Goal: Task Accomplishment & Management: Manage account settings

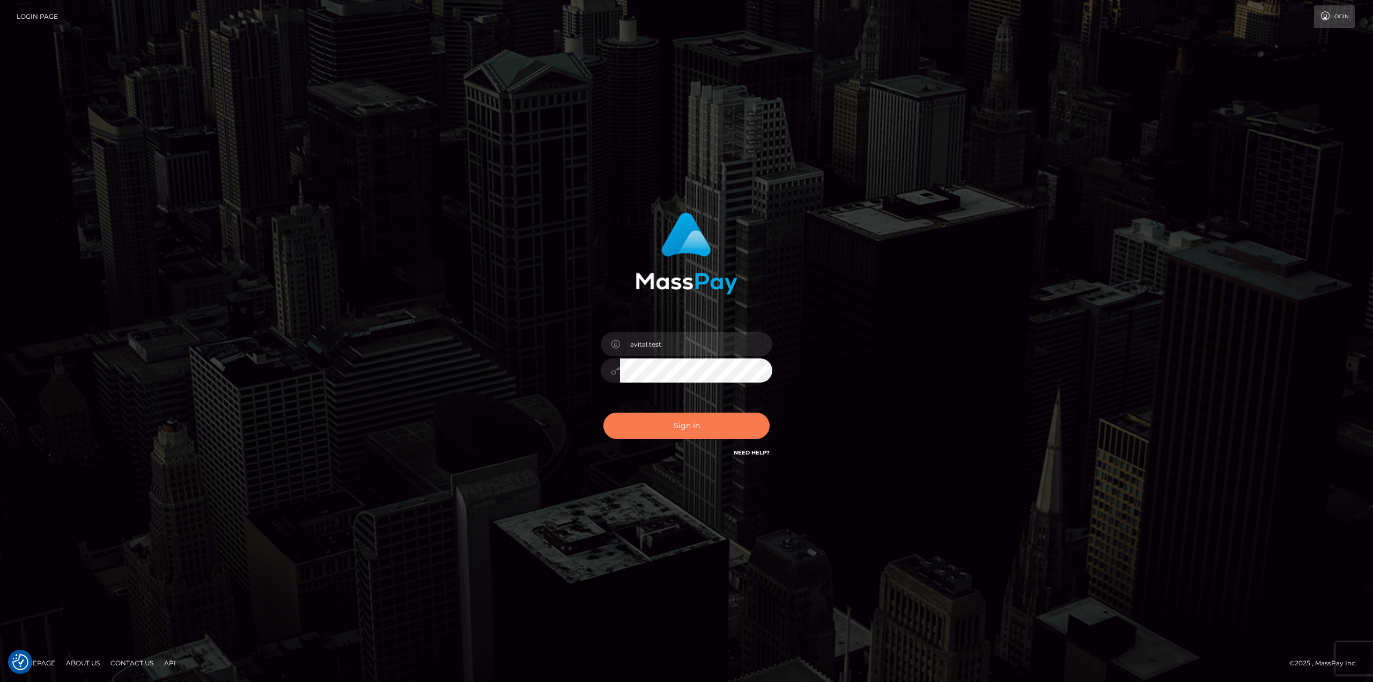
click at [656, 421] on button "Sign in" at bounding box center [687, 426] width 166 height 26
click at [748, 340] on input "avital.test" at bounding box center [696, 344] width 152 height 24
type input "avital.dev"
click at [696, 428] on button "Sign in" at bounding box center [687, 426] width 166 height 26
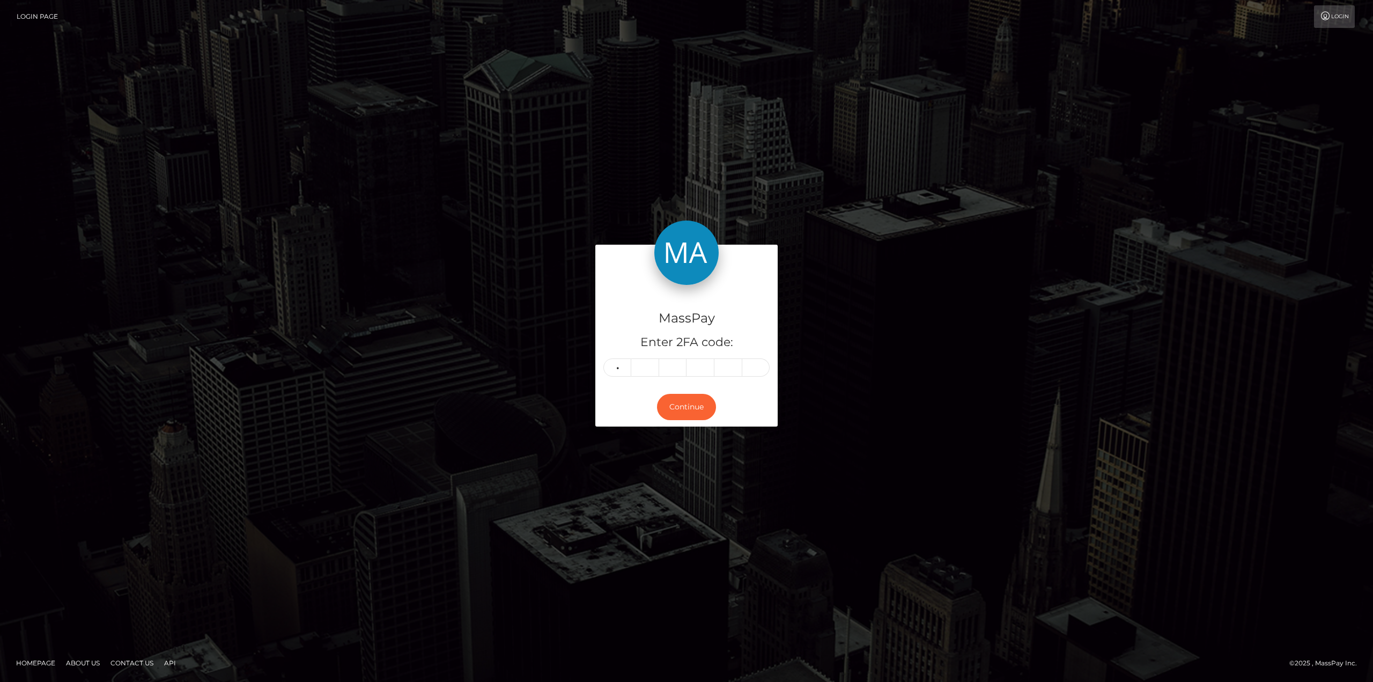
type input "0"
type input "7"
type input "9"
type input "6"
type input "7"
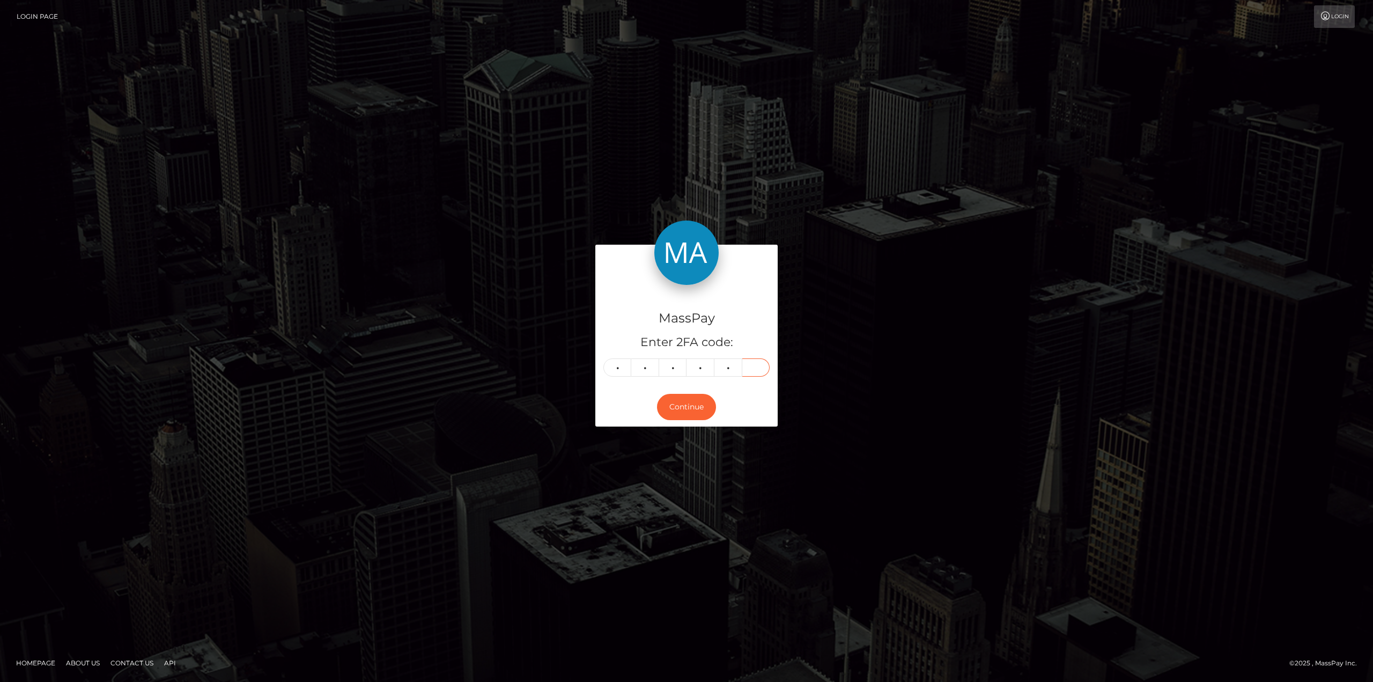
type input "4"
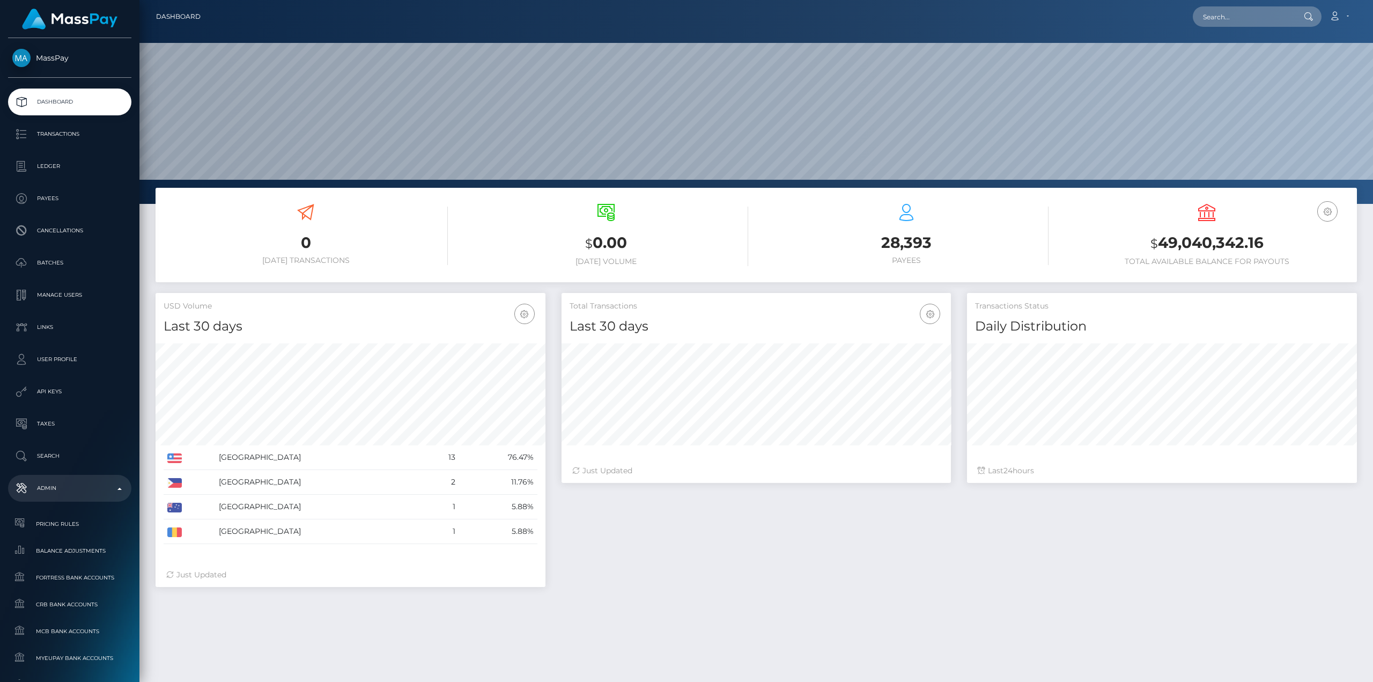
scroll to position [190, 389]
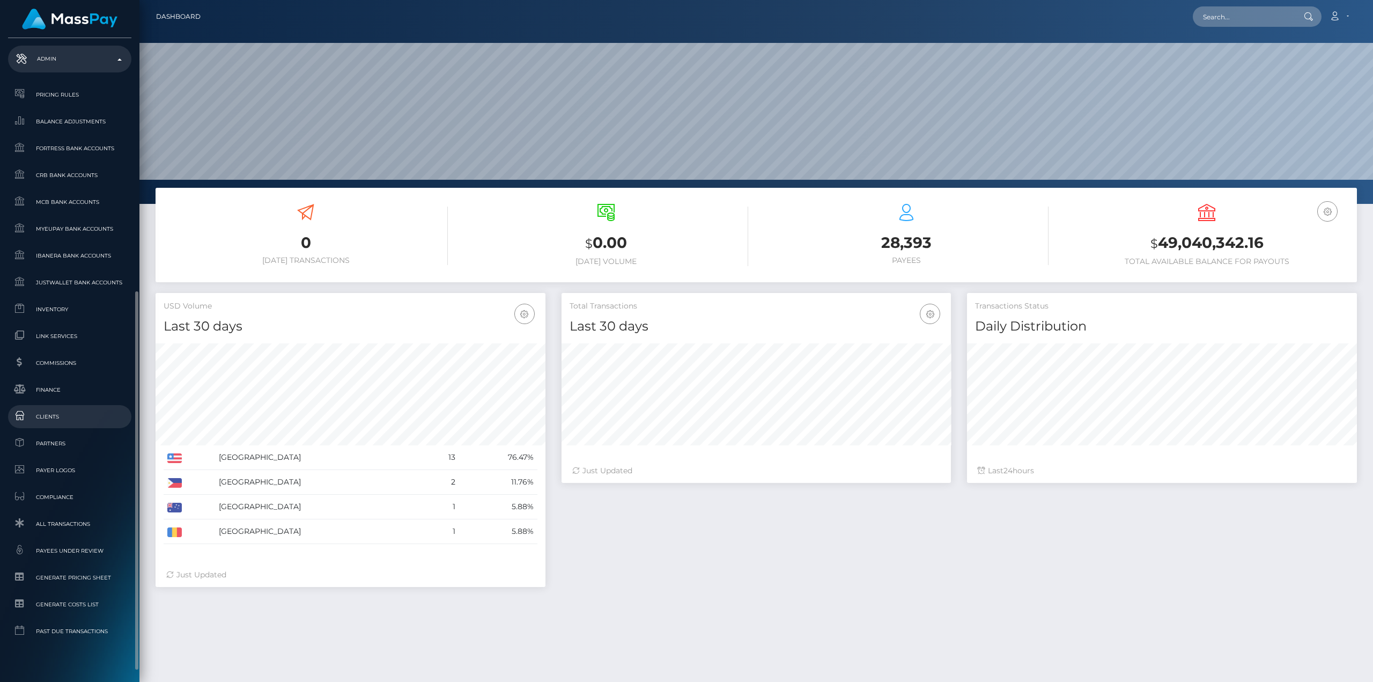
click at [55, 414] on span "Clients" at bounding box center [69, 416] width 115 height 12
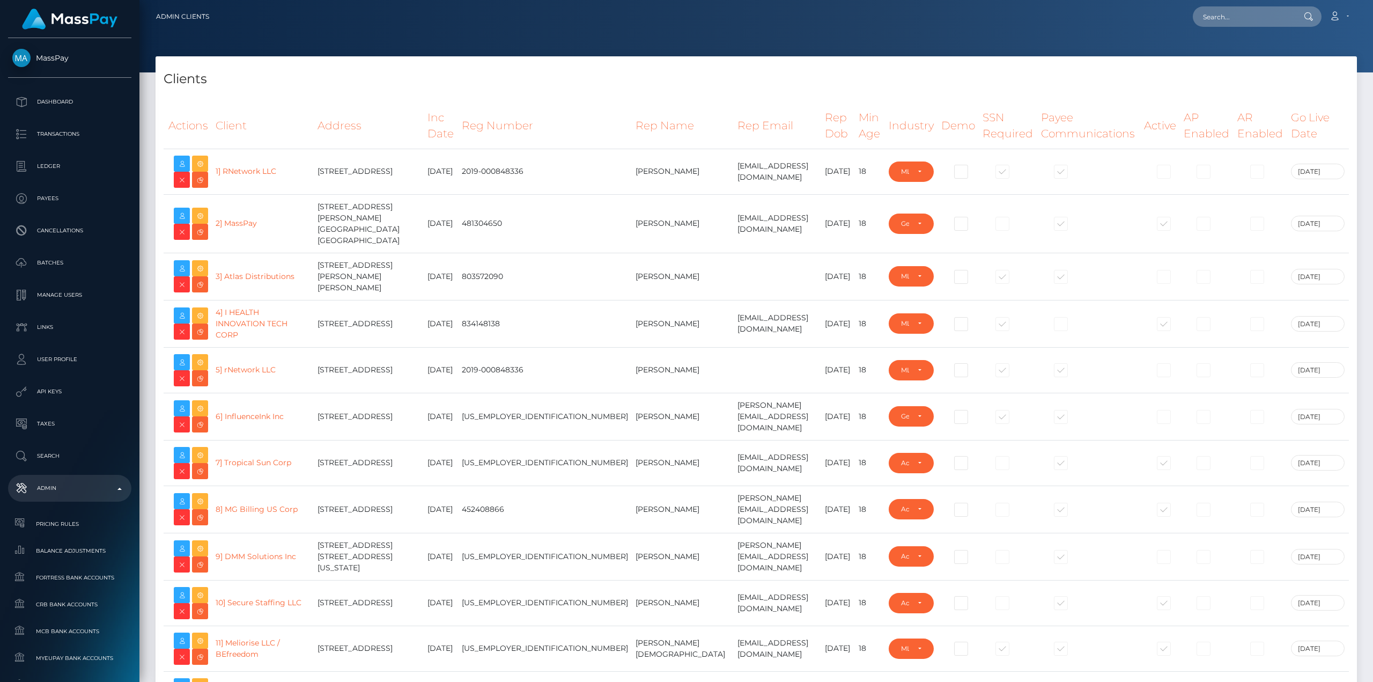
select select "223"
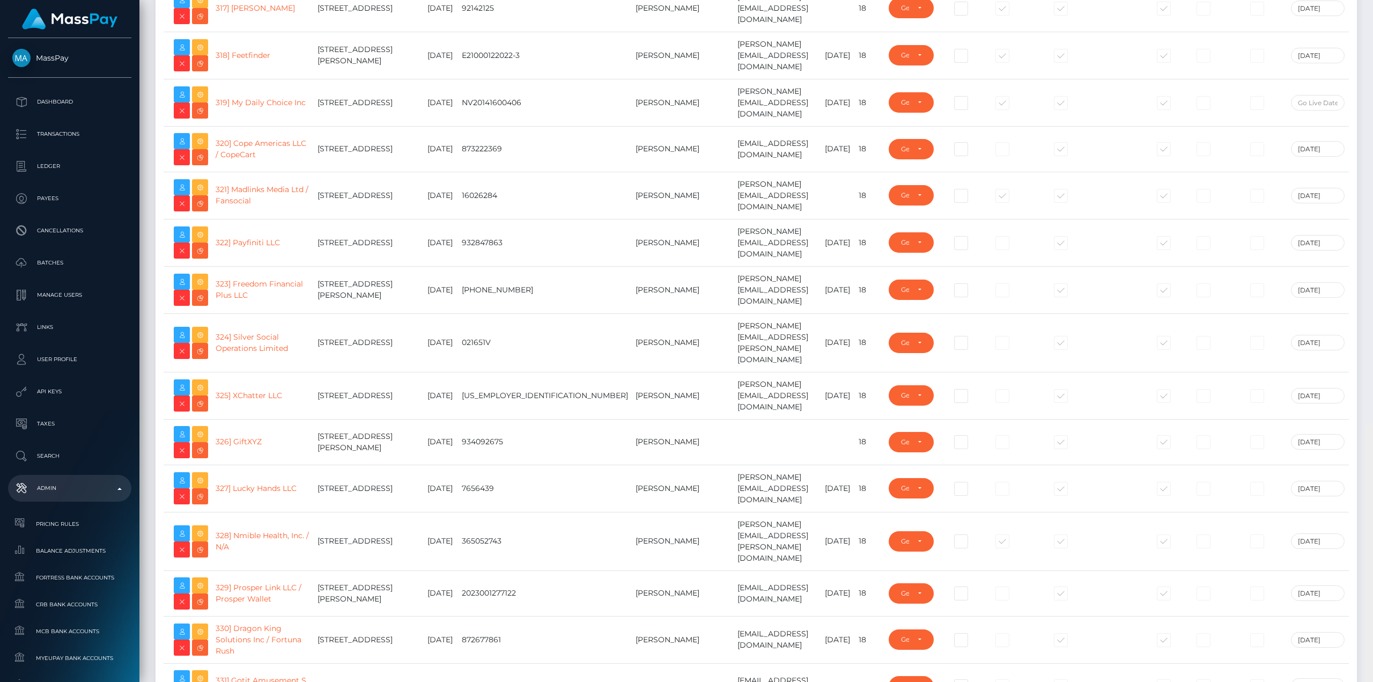
scroll to position [16114, 0]
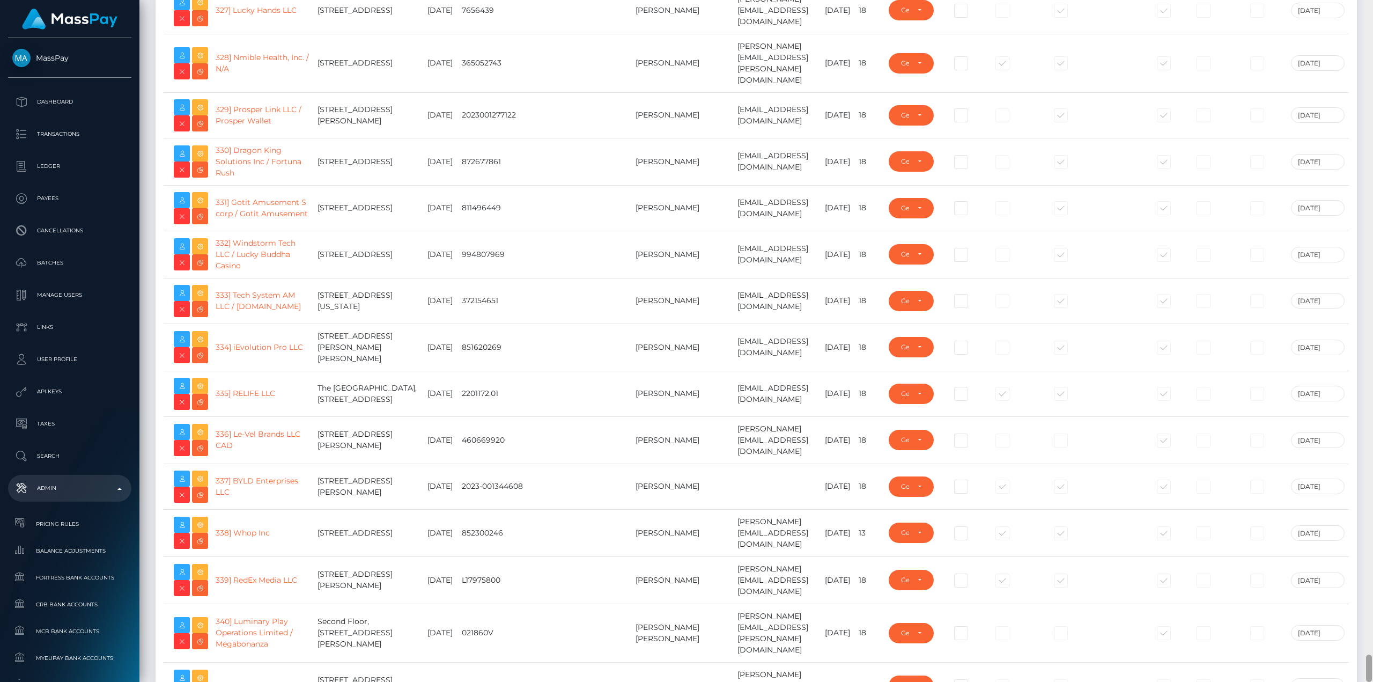
drag, startPoint x: 1371, startPoint y: 42, endPoint x: 1373, endPoint y: 688, distance: 645.9
click at [1373, 681] on html "MassPay Dashboard Transactions Ledger Payees Cancellations Links" at bounding box center [686, 341] width 1373 height 682
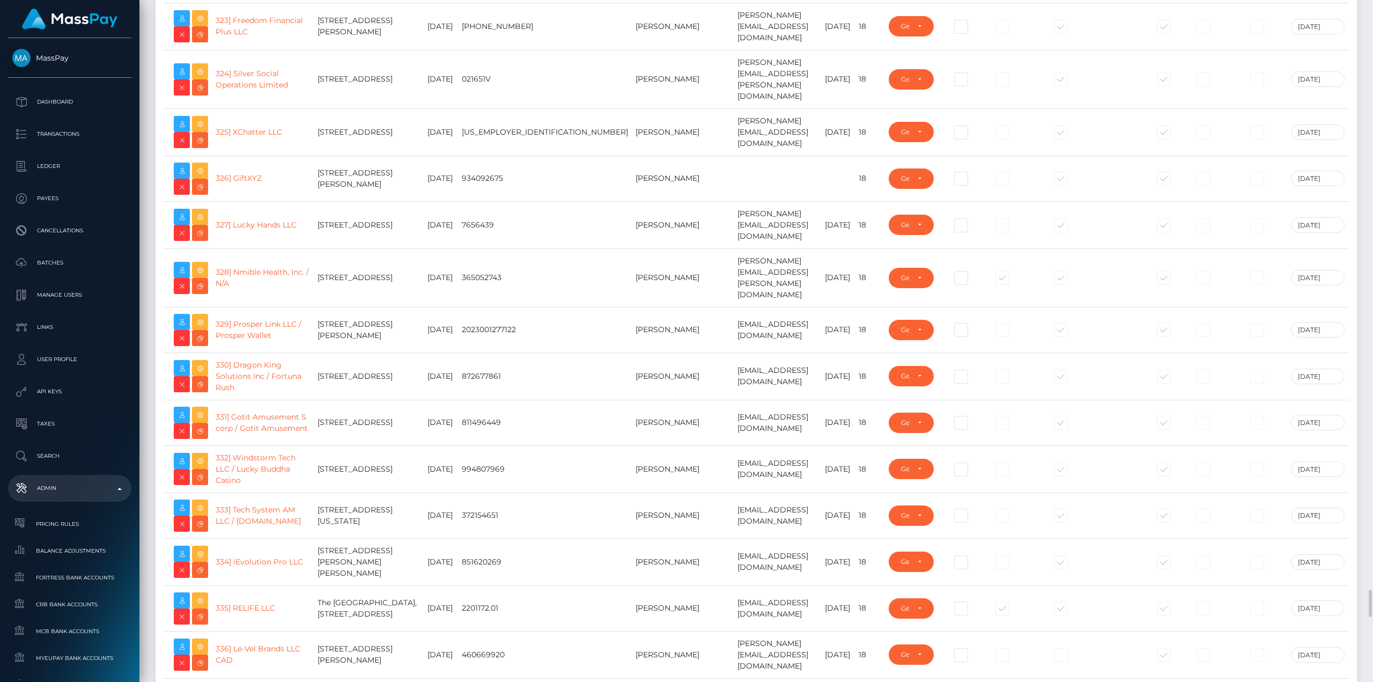
scroll to position [15793, 0]
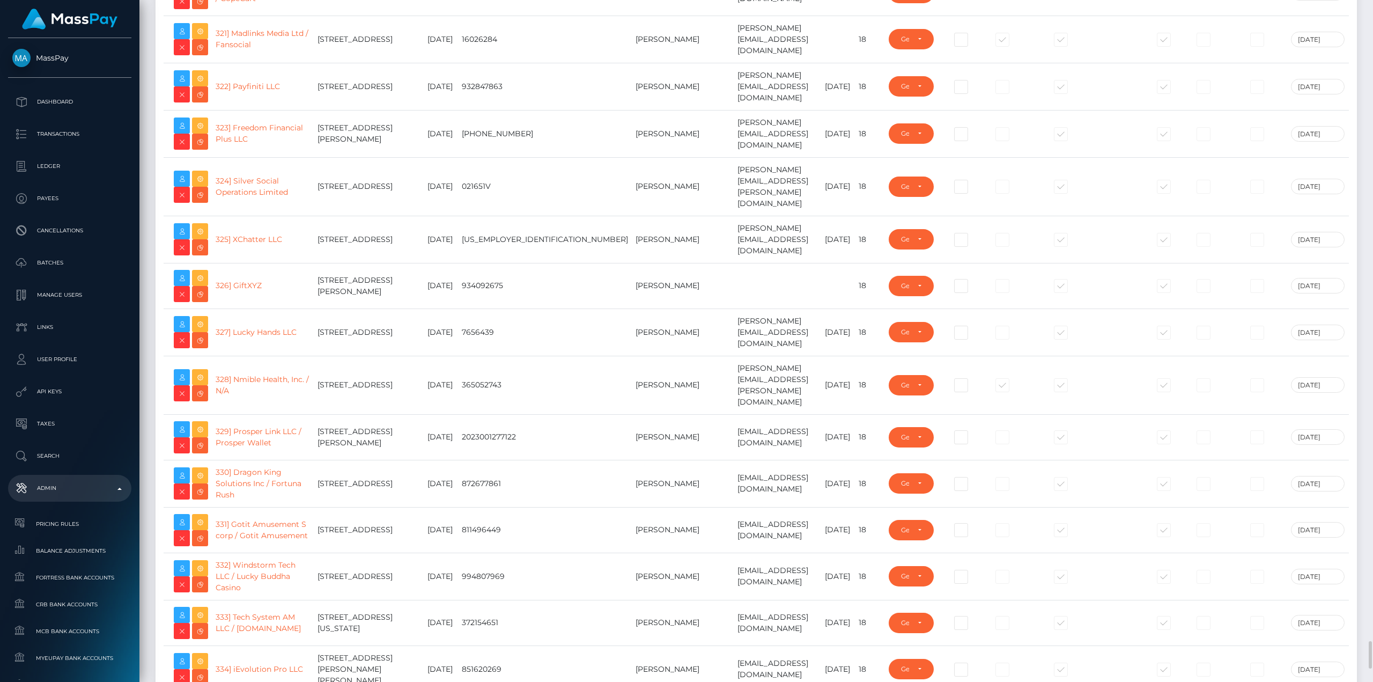
type input "[DOMAIN_NAME]"
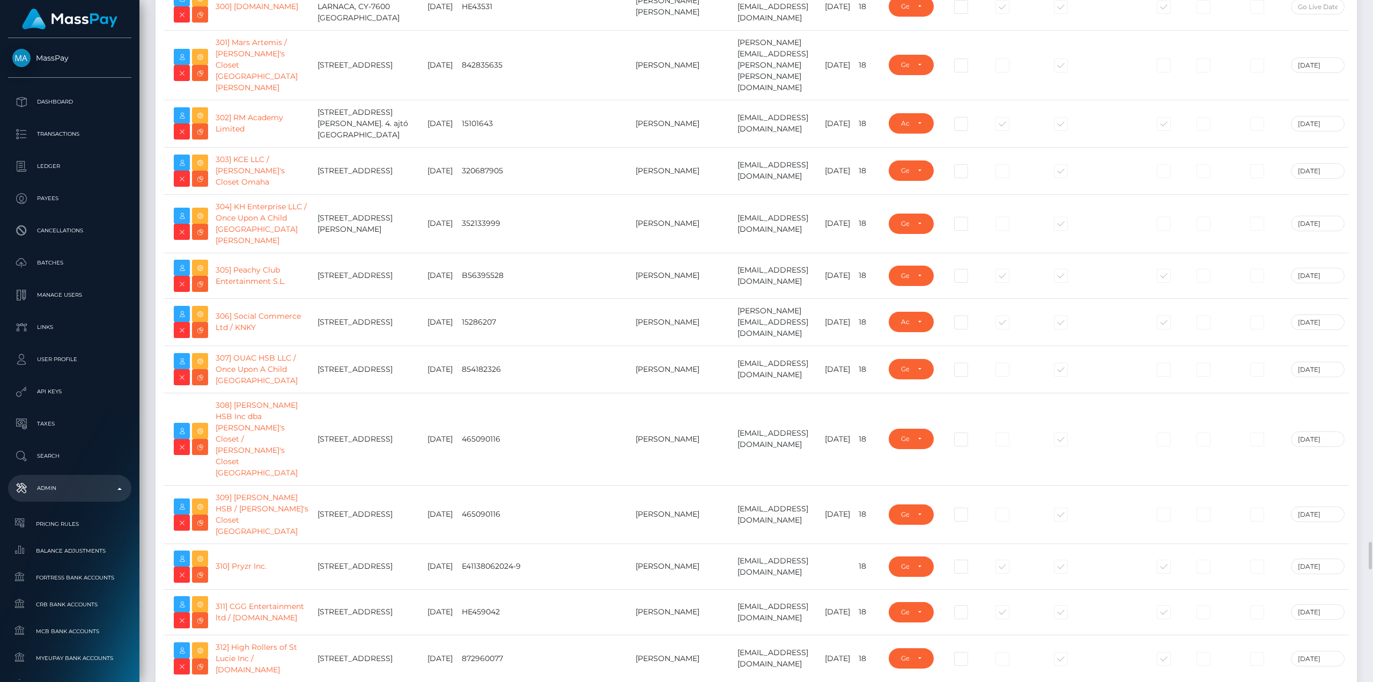
scroll to position [14666, 0]
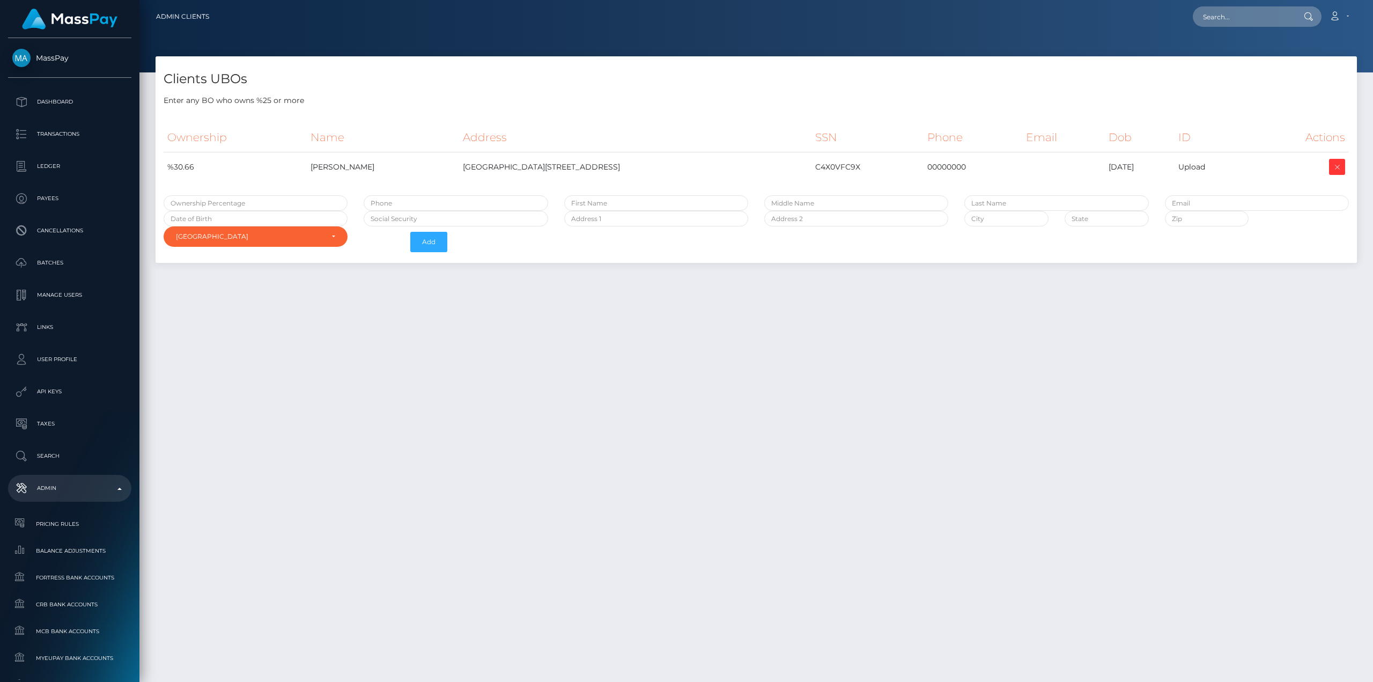
select select "223"
click at [1071, 161] on td at bounding box center [1063, 167] width 83 height 30
click at [843, 540] on div "Clients UBOs Enter any BO who owns %25 or more Ownership Name Address SSN Phone…" at bounding box center [756, 364] width 1234 height 616
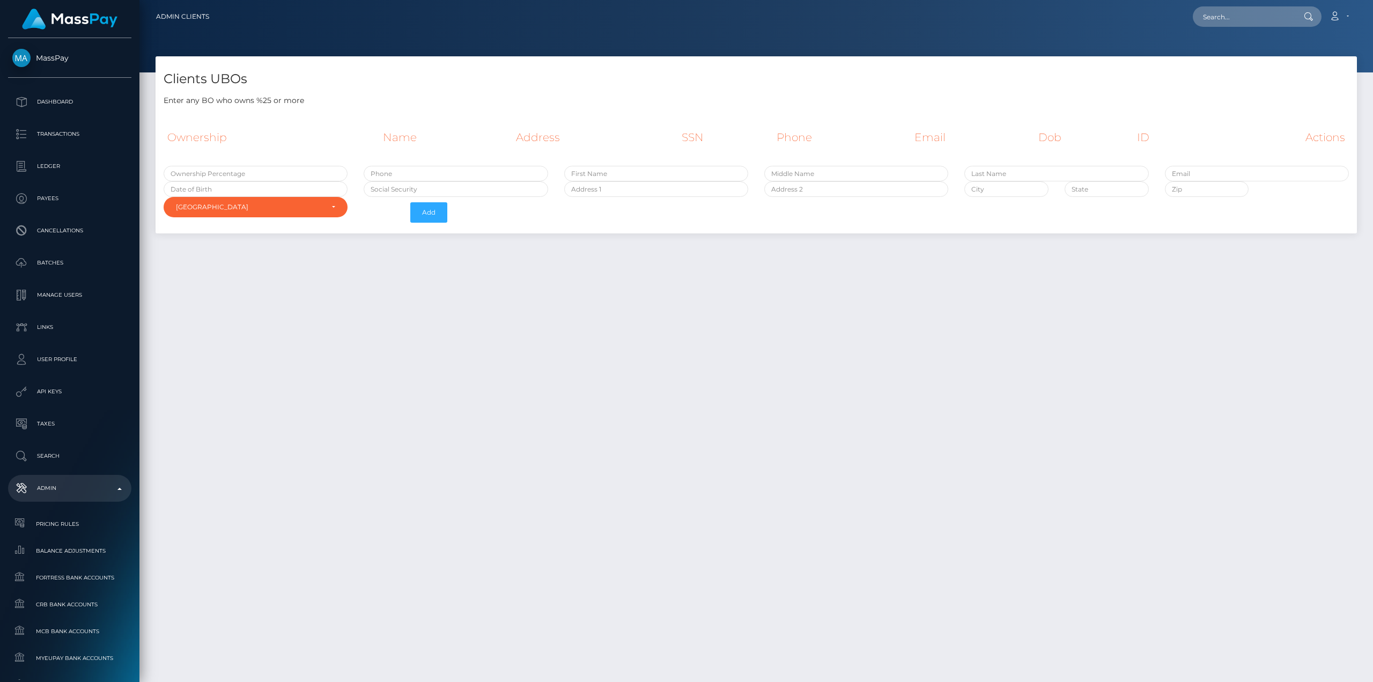
select select "223"
drag, startPoint x: 689, startPoint y: 350, endPoint x: 720, endPoint y: 419, distance: 75.7
select select "223"
drag, startPoint x: 820, startPoint y: 338, endPoint x: 870, endPoint y: 408, distance: 85.6
